Goal: Transaction & Acquisition: Purchase product/service

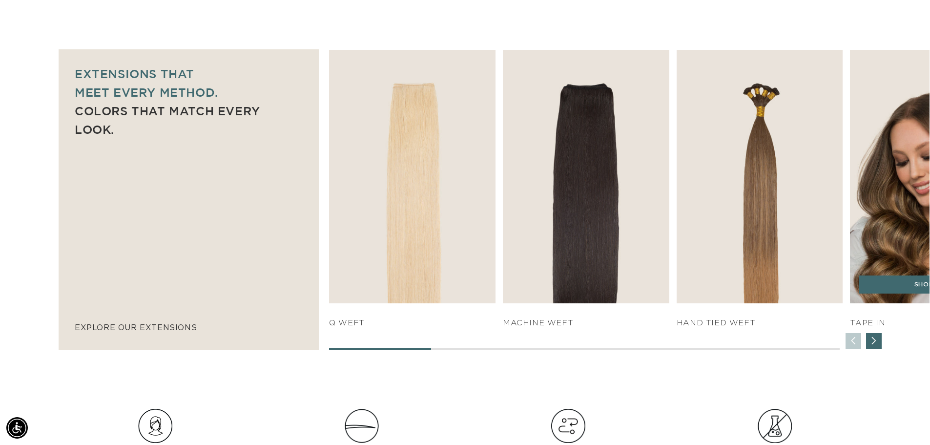
scroll to position [0, 1721]
click at [892, 291] on link "SHOP NOW" at bounding box center [933, 284] width 148 height 19
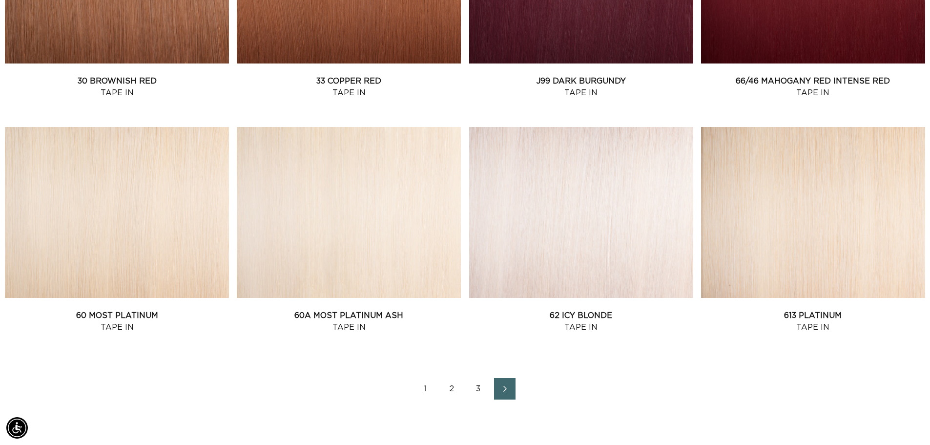
scroll to position [1220, 0]
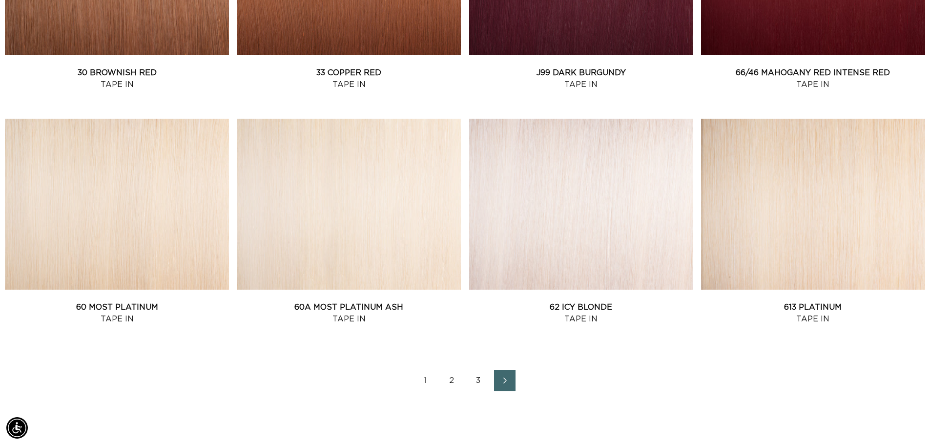
click at [451, 374] on link "2" at bounding box center [451, 380] width 21 height 21
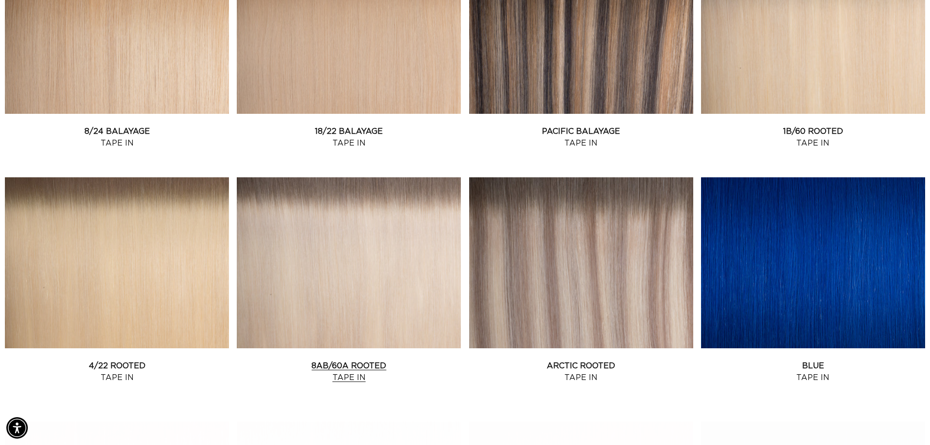
scroll to position [0, 1721]
click at [363, 360] on link "8AB/60A Rooted Tape In" at bounding box center [349, 371] width 224 height 23
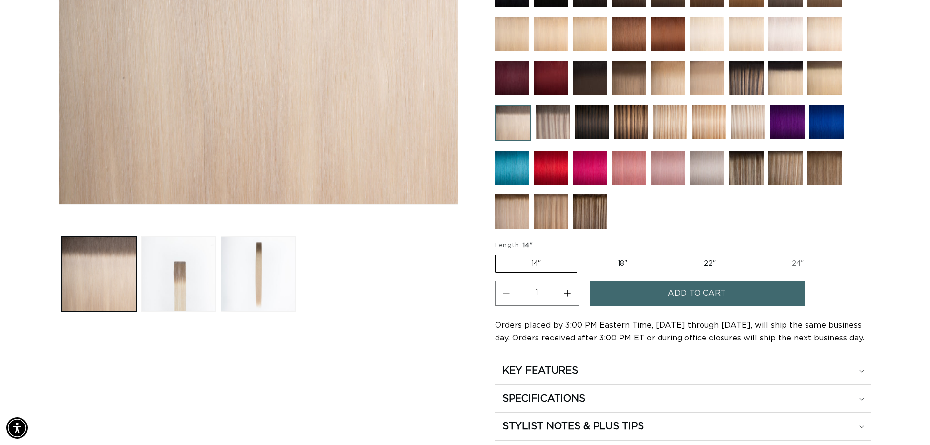
scroll to position [0, 1721]
click at [623, 261] on label "18" Variant sold out or unavailable" at bounding box center [622, 263] width 81 height 17
click at [582, 253] on input "18" Variant sold out or unavailable" at bounding box center [582, 253] width 0 height 0
radio input "true"
click at [648, 297] on button "Add to cart" at bounding box center [697, 293] width 215 height 25
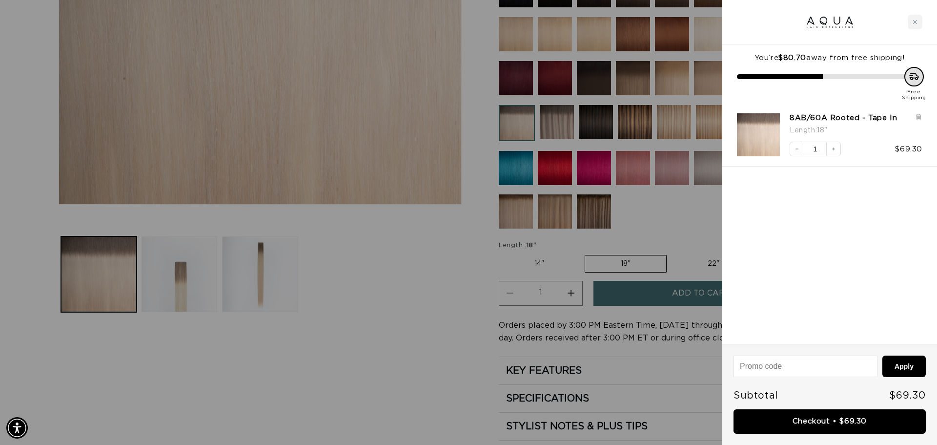
scroll to position [0, 868]
click at [818, 419] on link "Checkout • $69.30" at bounding box center [830, 421] width 192 height 25
